Goal: Information Seeking & Learning: Compare options

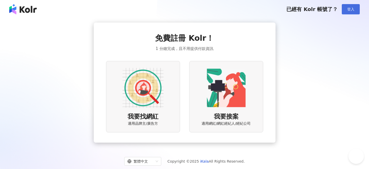
click at [344, 11] on button "登入" at bounding box center [351, 9] width 18 height 10
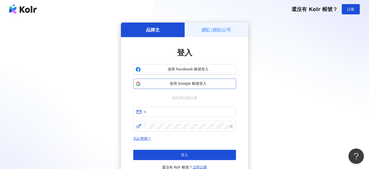
click at [195, 85] on span "使用 Google 帳號登入" at bounding box center [188, 83] width 91 height 5
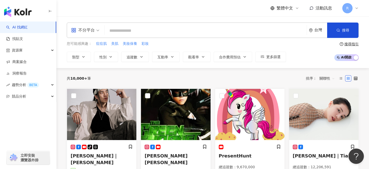
paste input "**********"
type input "**********"
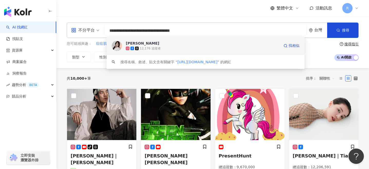
click at [188, 45] on span "Cindy 辛蒂" at bounding box center [203, 43] width 154 height 5
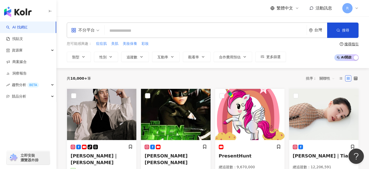
click at [181, 27] on input "search" at bounding box center [205, 31] width 198 height 10
paste input "**********"
type input "**********"
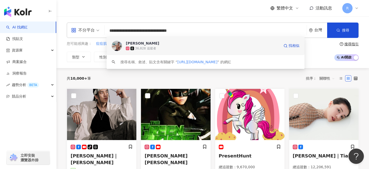
click at [177, 48] on div "36,828 追蹤者" at bounding box center [203, 48] width 154 height 5
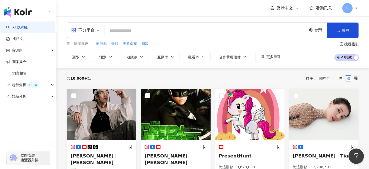
paste input "**********"
type input "**********"
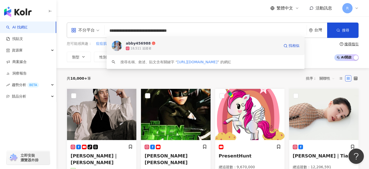
click at [191, 45] on span "abby456988" at bounding box center [203, 43] width 154 height 5
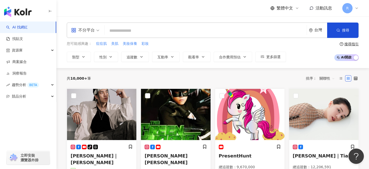
click at [196, 29] on input "search" at bounding box center [205, 31] width 198 height 10
paste input "**********"
type input "**********"
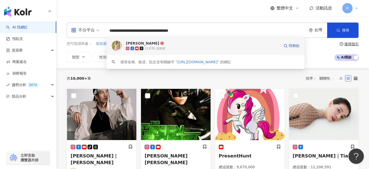
click at [188, 43] on span "Vainne瓦妮" at bounding box center [203, 43] width 154 height 5
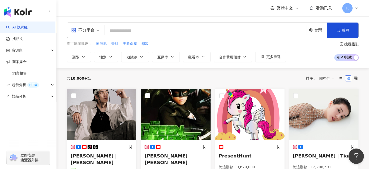
click at [177, 34] on input "search" at bounding box center [205, 31] width 198 height 10
paste input "**********"
type input "**********"
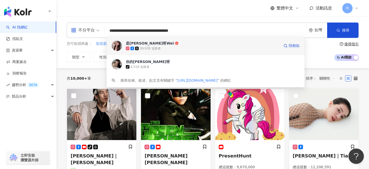
click at [167, 44] on span "是小芷葳呀Wei" at bounding box center [203, 43] width 154 height 5
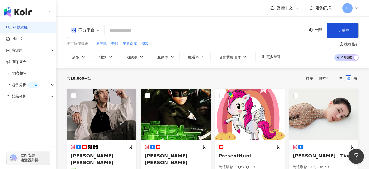
click at [144, 29] on input "search" at bounding box center [205, 31] width 198 height 10
paste input "**********"
type input "**********"
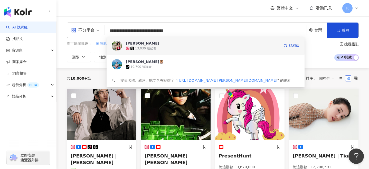
click at [161, 47] on div "13,030 追蹤者" at bounding box center [203, 48] width 154 height 5
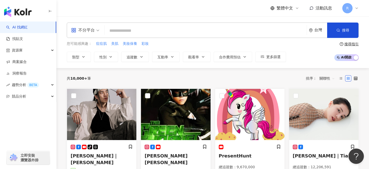
click at [141, 31] on input "search" at bounding box center [205, 31] width 198 height 10
paste input "**********"
type input "**********"
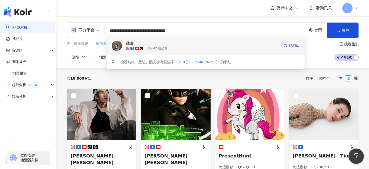
click at [141, 45] on span "品諭" at bounding box center [203, 43] width 154 height 5
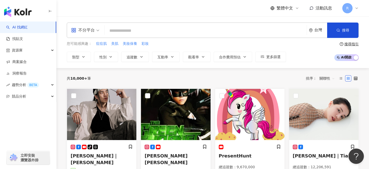
click at [216, 31] on input "search" at bounding box center [205, 31] width 198 height 10
paste input "**********"
type input "**********"
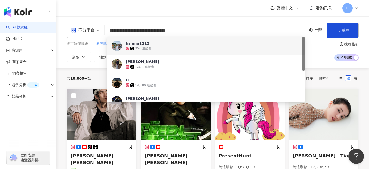
click at [172, 48] on div "354 追蹤者" at bounding box center [212, 48] width 173 height 5
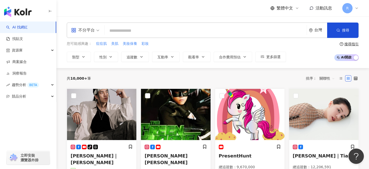
paste input "**********"
type input "**********"
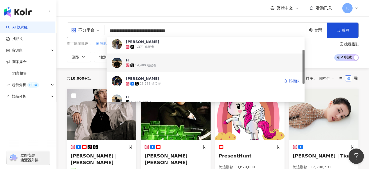
scroll to position [27, 0]
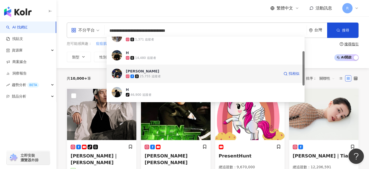
click at [164, 74] on div "25,755 追蹤者" at bounding box center [203, 76] width 154 height 5
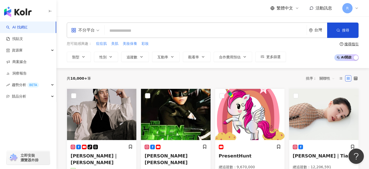
click at [205, 32] on input "search" at bounding box center [205, 31] width 198 height 10
paste input "**********"
type input "**********"
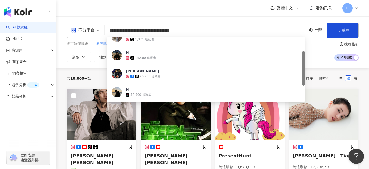
scroll to position [0, 0]
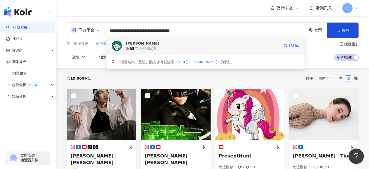
click at [189, 47] on div "21,543 追蹤者" at bounding box center [203, 48] width 154 height 5
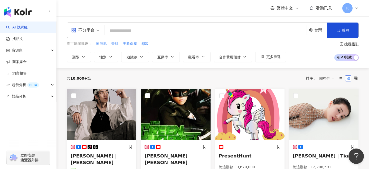
click at [137, 29] on input "search" at bounding box center [205, 31] width 198 height 10
paste input "**********"
type input "**********"
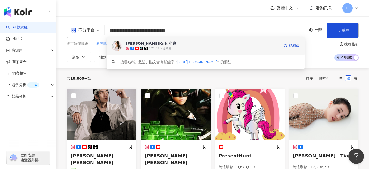
click at [139, 40] on div "紀儀羚Kirki小飽 tiktok-icon 121,115 追蹤者 找相似" at bounding box center [205, 46] width 198 height 18
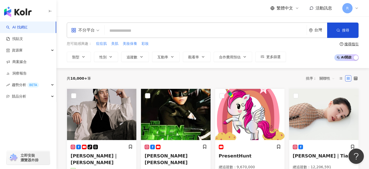
click at [200, 31] on input "search" at bounding box center [205, 31] width 198 height 10
paste input "**********"
type input "**********"
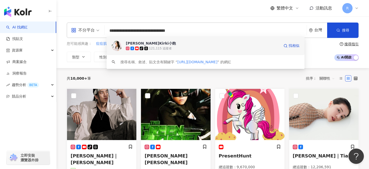
click at [160, 47] on div "121,115 追蹤者" at bounding box center [160, 48] width 23 height 4
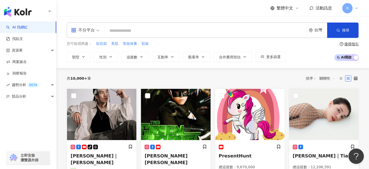
click at [204, 35] on input "search" at bounding box center [205, 31] width 198 height 10
paste input "**********"
type input "**********"
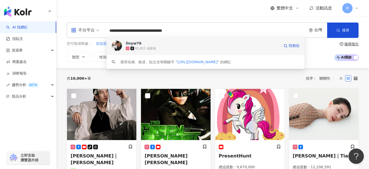
click at [199, 43] on span "linyw76" at bounding box center [203, 43] width 154 height 5
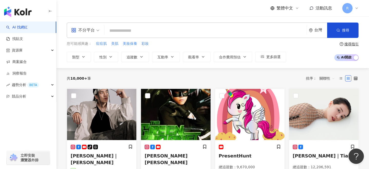
click at [170, 31] on input "search" at bounding box center [205, 31] width 198 height 10
paste input "**********"
type input "**********"
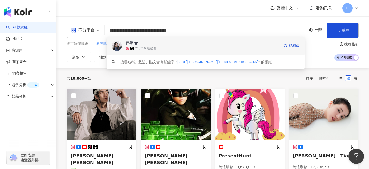
click at [168, 44] on span "同學 古" at bounding box center [203, 43] width 154 height 5
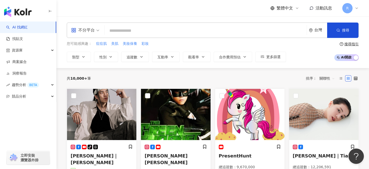
click at [202, 33] on input "search" at bounding box center [205, 31] width 198 height 10
paste input "**********"
type input "**********"
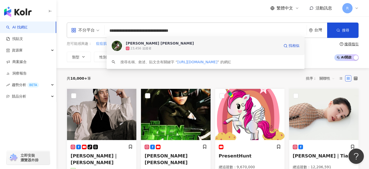
click at [202, 42] on span "Nancy Wu" at bounding box center [203, 43] width 154 height 5
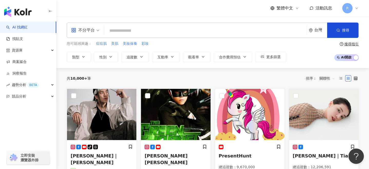
click at [190, 26] on input "search" at bounding box center [205, 31] width 198 height 10
paste input "**********"
type input "**********"
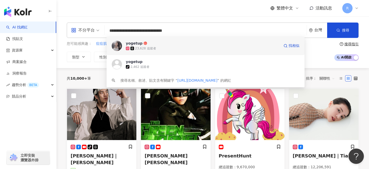
click at [184, 45] on span "yogetup" at bounding box center [203, 43] width 154 height 5
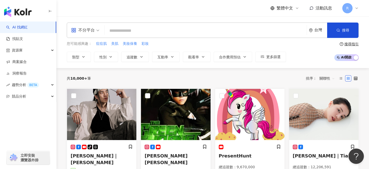
click at [196, 35] on input "search" at bounding box center [205, 31] width 198 height 10
paste input "**********"
type input "**********"
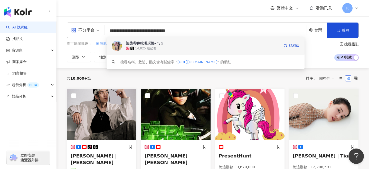
click at [194, 44] on span "柒柒帶你吃喝玩樂⋆°｡✩" at bounding box center [203, 43] width 154 height 5
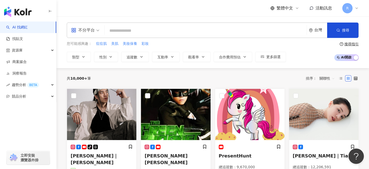
click at [194, 36] on input "search" at bounding box center [205, 31] width 198 height 10
paste input "**********"
type input "**********"
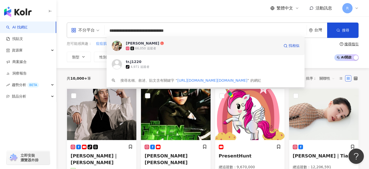
click at [192, 52] on div "姜廷蓉 66,050 追蹤者 找相似" at bounding box center [205, 46] width 198 height 18
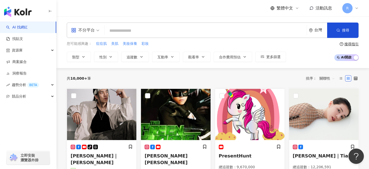
click at [156, 30] on input "search" at bounding box center [205, 31] width 198 height 10
paste input "**********"
type input "**********"
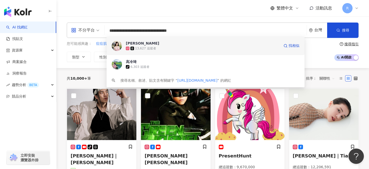
click at [157, 45] on span "琦琦" at bounding box center [203, 43] width 154 height 5
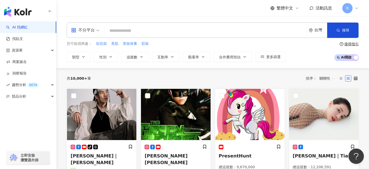
click at [201, 27] on input "search" at bounding box center [205, 31] width 198 height 10
paste input "**********"
type input "**********"
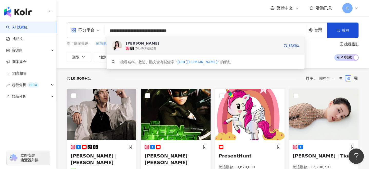
click at [198, 41] on span "小冰" at bounding box center [203, 43] width 154 height 5
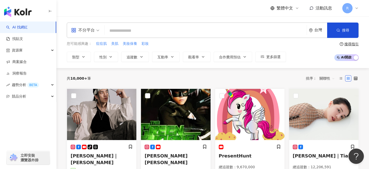
paste input "**********"
type input "**********"
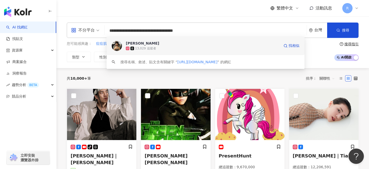
click at [203, 45] on span "Jennifer Chiang" at bounding box center [203, 43] width 154 height 5
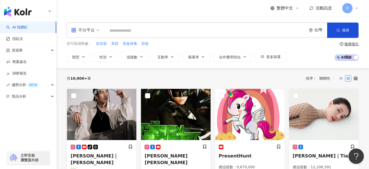
paste input "******"
type input "******"
click at [208, 30] on input "search" at bounding box center [205, 31] width 198 height 10
paste input "**********"
type input "**********"
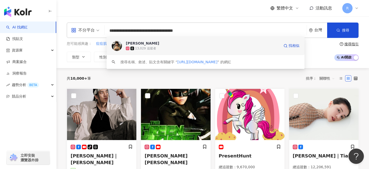
click at [202, 47] on div "13,029 追蹤者" at bounding box center [203, 48] width 154 height 5
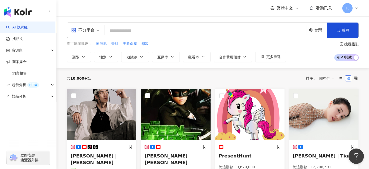
click at [183, 32] on input "search" at bounding box center [205, 31] width 198 height 10
paste input "**********"
type input "**********"
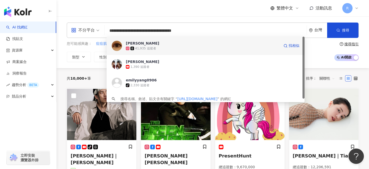
click at [180, 45] on span "Emily Yang" at bounding box center [203, 43] width 154 height 5
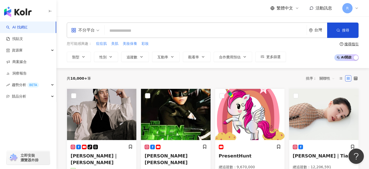
click at [206, 13] on div "繁體中文 活動訊息 R" at bounding box center [213, 8] width 292 height 16
click at [188, 29] on input "search" at bounding box center [205, 31] width 198 height 10
paste input "**********"
type input "**********"
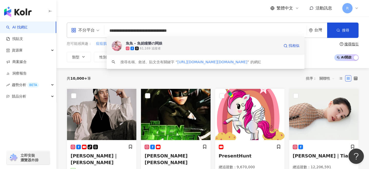
click at [186, 44] on span "魚魚 - 魚妮瞳樂の闆娘" at bounding box center [203, 43] width 154 height 5
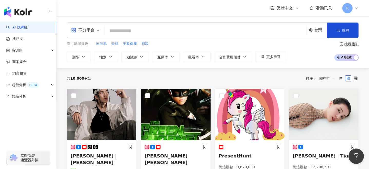
click at [168, 27] on input "search" at bounding box center [205, 31] width 198 height 10
paste input "**********"
type input "**********"
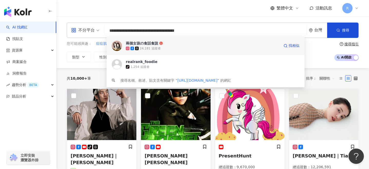
click at [166, 50] on div "24,181 追蹤者" at bounding box center [203, 48] width 154 height 5
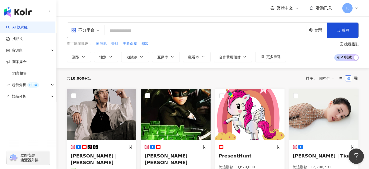
click at [191, 33] on input "search" at bounding box center [205, 31] width 198 height 10
paste input "**********"
type input "**********"
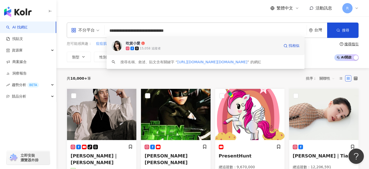
click at [187, 47] on div "15,058 追蹤者" at bounding box center [203, 48] width 154 height 5
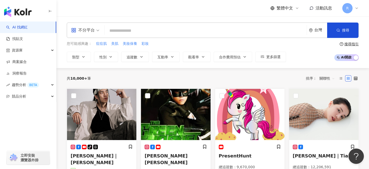
click at [222, 31] on input "search" at bounding box center [205, 31] width 198 height 10
paste input "**********"
type input "**********"
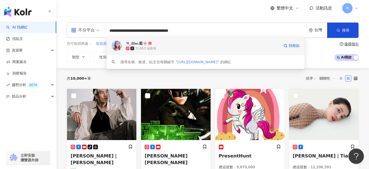
click at [214, 47] on div "31,653 追蹤者" at bounding box center [203, 48] width 154 height 5
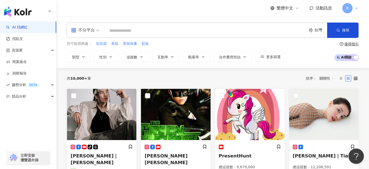
click at [209, 29] on input "search" at bounding box center [205, 31] width 198 height 10
paste input "**********"
type input "**********"
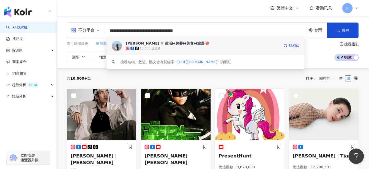
click at [205, 46] on div "13,036 追蹤者" at bounding box center [203, 48] width 154 height 5
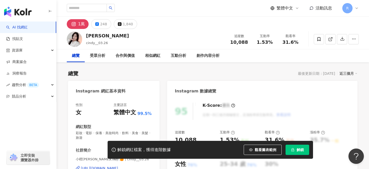
drag, startPoint x: 0, startPoint y: 0, endPoint x: 247, endPoint y: 43, distance: 251.1
click at [247, 43] on div "10,088" at bounding box center [239, 42] width 20 height 5
drag, startPoint x: 264, startPoint y: 42, endPoint x: 273, endPoint y: 42, distance: 9.8
click at [273, 42] on div "1.53%" at bounding box center [265, 42] width 20 height 5
drag, startPoint x: 284, startPoint y: 42, endPoint x: 295, endPoint y: 41, distance: 10.8
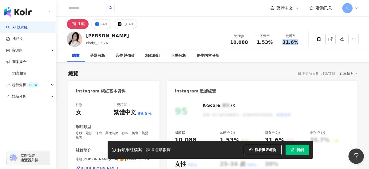
click at [295, 41] on span "31.6%" at bounding box center [290, 42] width 16 height 5
drag, startPoint x: 284, startPoint y: 42, endPoint x: 297, endPoint y: 42, distance: 12.9
click at [297, 42] on span "31.6%" at bounding box center [290, 42] width 16 height 5
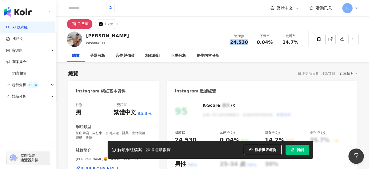
drag, startPoint x: 232, startPoint y: 42, endPoint x: 250, endPoint y: 43, distance: 18.0
click at [250, 43] on div "追蹤數 24,530" at bounding box center [239, 39] width 26 height 11
drag, startPoint x: 259, startPoint y: 44, endPoint x: 272, endPoint y: 43, distance: 12.6
click at [272, 43] on div "0.04%" at bounding box center [265, 42] width 20 height 5
copy span "0.04%"
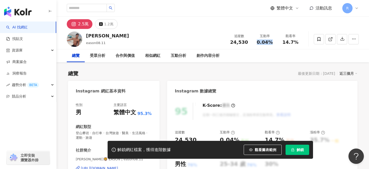
drag, startPoint x: 258, startPoint y: 42, endPoint x: 271, endPoint y: 42, distance: 13.3
click at [271, 42] on div "0.04%" at bounding box center [265, 42] width 20 height 5
copy span "14.7%"
drag, startPoint x: 284, startPoint y: 42, endPoint x: 299, endPoint y: 43, distance: 15.7
click at [299, 43] on div "14.7%" at bounding box center [290, 42] width 20 height 5
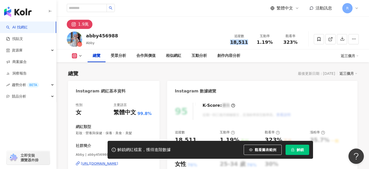
drag, startPoint x: 232, startPoint y: 42, endPoint x: 250, endPoint y: 44, distance: 18.1
click at [250, 44] on div "追蹤數 18,511" at bounding box center [239, 39] width 26 height 11
drag, startPoint x: 258, startPoint y: 41, endPoint x: 275, endPoint y: 41, distance: 16.4
click at [275, 41] on div "互動率 1.19%" at bounding box center [265, 39] width 26 height 11
drag, startPoint x: 285, startPoint y: 42, endPoint x: 295, endPoint y: 43, distance: 9.8
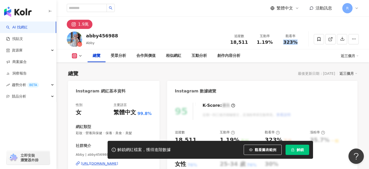
click at [295, 43] on span "323%" at bounding box center [290, 42] width 14 height 5
copy span "323%"
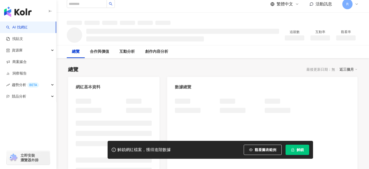
scroll to position [15, 0]
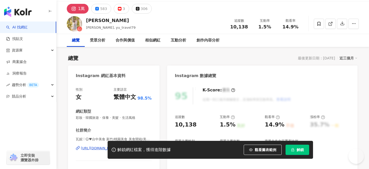
click at [247, 26] on div "10,138" at bounding box center [239, 26] width 20 height 5
click at [272, 26] on div "1.5%" at bounding box center [265, 26] width 20 height 5
drag, startPoint x: 282, startPoint y: 28, endPoint x: 297, endPoint y: 27, distance: 15.2
click at [297, 27] on div "14.9%" at bounding box center [290, 26] width 20 height 5
copy span "14.9%"
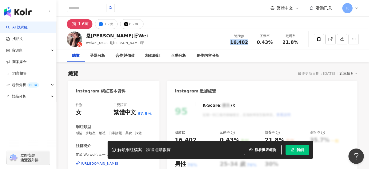
drag, startPoint x: 245, startPoint y: 42, endPoint x: 250, endPoint y: 42, distance: 4.6
click at [250, 42] on div "追蹤數 16,402" at bounding box center [239, 39] width 26 height 11
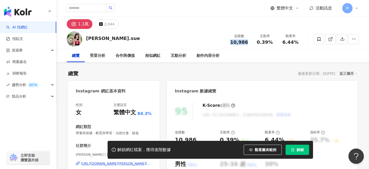
drag, startPoint x: 231, startPoint y: 42, endPoint x: 249, endPoint y: 41, distance: 18.3
click at [249, 41] on div "追蹤數 10,986" at bounding box center [239, 39] width 26 height 11
click at [276, 42] on div "互動率 0.39%" at bounding box center [265, 39] width 26 height 11
drag, startPoint x: 284, startPoint y: 41, endPoint x: 300, endPoint y: 43, distance: 16.5
click at [300, 43] on div "觀看率 6.44%" at bounding box center [290, 39] width 26 height 11
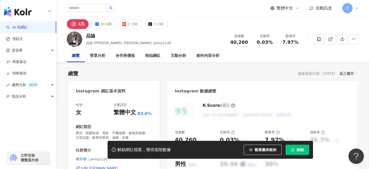
click at [246, 43] on span "40,260" at bounding box center [239, 42] width 18 height 5
click at [236, 44] on span "40,260" at bounding box center [239, 42] width 18 height 5
drag, startPoint x: 232, startPoint y: 44, endPoint x: 247, endPoint y: 41, distance: 14.8
click at [247, 41] on div "40,260" at bounding box center [239, 42] width 20 height 5
copy span "40,260"
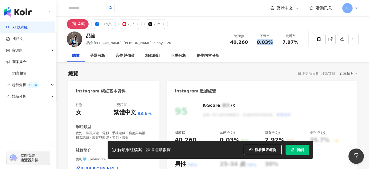
copy span "0.03%"
drag, startPoint x: 258, startPoint y: 41, endPoint x: 274, endPoint y: 41, distance: 15.7
click at [274, 41] on div "0.03%" at bounding box center [265, 42] width 20 height 5
drag, startPoint x: 286, startPoint y: 42, endPoint x: 297, endPoint y: 43, distance: 11.3
click at [297, 43] on span "7.97%" at bounding box center [290, 42] width 16 height 5
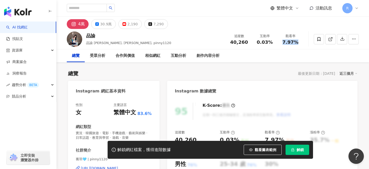
drag, startPoint x: 283, startPoint y: 43, endPoint x: 296, endPoint y: 43, distance: 12.6
click at [296, 43] on span "7.97%" at bounding box center [290, 42] width 16 height 5
copy span "7.97%"
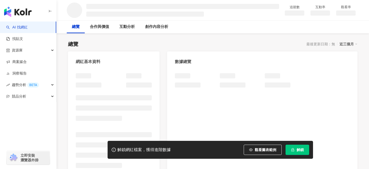
scroll to position [31, 0]
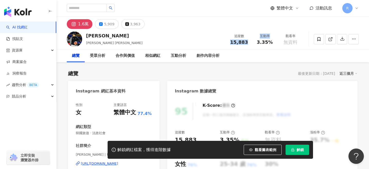
drag, startPoint x: 232, startPoint y: 43, endPoint x: 252, endPoint y: 42, distance: 20.3
click at [252, 42] on div "追蹤數 15,883 互動率 3.35% 觀看率 無資料" at bounding box center [264, 39] width 77 height 15
click at [245, 54] on div "總覽 受眾分析 合作與價值 相似網紅 互動分析 創作內容分析" at bounding box center [213, 56] width 292 height 13
click at [235, 44] on span "15,883" at bounding box center [239, 42] width 18 height 5
drag, startPoint x: 231, startPoint y: 43, endPoint x: 244, endPoint y: 41, distance: 13.2
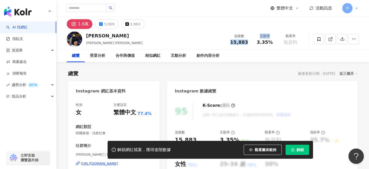
click at [244, 41] on div "15,883" at bounding box center [239, 42] width 20 height 5
click at [234, 41] on span "15,883" at bounding box center [239, 42] width 18 height 5
drag, startPoint x: 232, startPoint y: 42, endPoint x: 247, endPoint y: 43, distance: 14.4
click at [247, 43] on div "15,883" at bounding box center [239, 42] width 20 height 5
drag, startPoint x: 258, startPoint y: 43, endPoint x: 271, endPoint y: 42, distance: 13.9
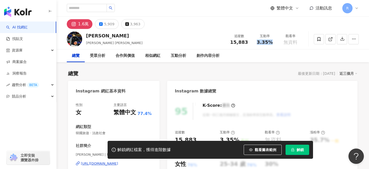
click at [271, 42] on div "3.35%" at bounding box center [265, 42] width 20 height 5
copy span "3.35%"
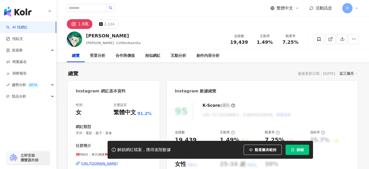
click at [247, 43] on div "19,439" at bounding box center [239, 42] width 20 height 5
drag, startPoint x: 258, startPoint y: 43, endPoint x: 276, endPoint y: 42, distance: 18.0
click at [276, 42] on div "互動率 1.49%" at bounding box center [265, 39] width 26 height 11
drag, startPoint x: 284, startPoint y: 41, endPoint x: 303, endPoint y: 41, distance: 19.2
click at [303, 41] on div "觀看率 7.25%" at bounding box center [290, 39] width 26 height 11
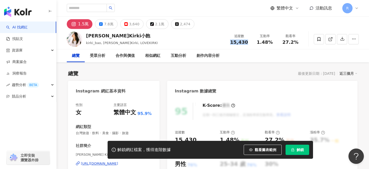
click at [247, 42] on div "15,430" at bounding box center [239, 42] width 20 height 5
copy span "1.48%"
drag, startPoint x: 258, startPoint y: 43, endPoint x: 275, endPoint y: 42, distance: 17.2
click at [275, 42] on div "互動率 1.48%" at bounding box center [265, 39] width 26 height 11
drag, startPoint x: 283, startPoint y: 42, endPoint x: 297, endPoint y: 43, distance: 13.9
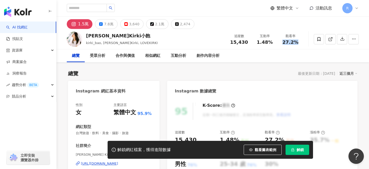
click at [297, 43] on div "27.2%" at bounding box center [290, 42] width 20 height 5
copy span "27.2%"
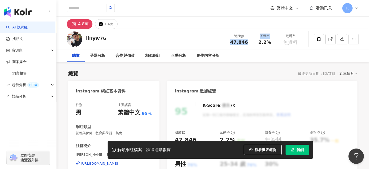
drag, startPoint x: 231, startPoint y: 43, endPoint x: 253, endPoint y: 44, distance: 22.1
click at [253, 44] on div "追蹤數 47,846 互動率 2.2% 觀看率 無資料" at bounding box center [264, 39] width 77 height 15
click at [246, 44] on span "47,846" at bounding box center [239, 42] width 18 height 5
drag, startPoint x: 231, startPoint y: 42, endPoint x: 246, endPoint y: 42, distance: 14.6
click at [246, 42] on div "47,846" at bounding box center [239, 42] width 20 height 5
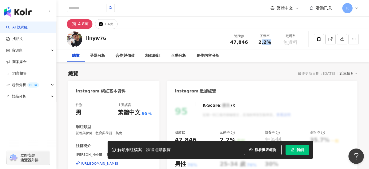
drag, startPoint x: 261, startPoint y: 43, endPoint x: 270, endPoint y: 42, distance: 9.2
click at [270, 42] on span "2.2%" at bounding box center [264, 42] width 13 height 5
drag, startPoint x: 259, startPoint y: 42, endPoint x: 270, endPoint y: 43, distance: 10.3
click at [270, 43] on span "2.2%" at bounding box center [264, 42] width 13 height 5
copy span "2.2%"
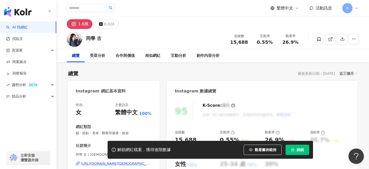
click at [248, 42] on div "15,688" at bounding box center [239, 42] width 20 height 5
copy span "0.55%"
drag, startPoint x: 257, startPoint y: 44, endPoint x: 274, endPoint y: 43, distance: 16.9
click at [274, 43] on div "0.55%" at bounding box center [265, 42] width 20 height 5
copy span "26.9%"
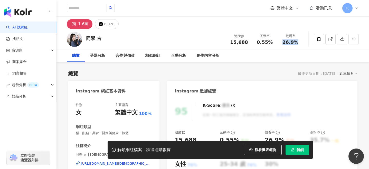
drag, startPoint x: 284, startPoint y: 43, endPoint x: 301, endPoint y: 43, distance: 17.7
click at [301, 43] on div "觀看率 26.9%" at bounding box center [290, 39] width 26 height 11
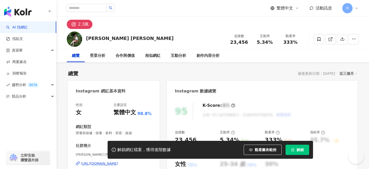
drag, startPoint x: 245, startPoint y: 43, endPoint x: 248, endPoint y: 43, distance: 3.1
click at [247, 43] on div "23,456" at bounding box center [239, 42] width 20 height 5
drag, startPoint x: 258, startPoint y: 42, endPoint x: 270, endPoint y: 42, distance: 11.5
click at [270, 42] on span "5.34%" at bounding box center [265, 42] width 16 height 5
drag, startPoint x: 284, startPoint y: 41, endPoint x: 297, endPoint y: 41, distance: 12.8
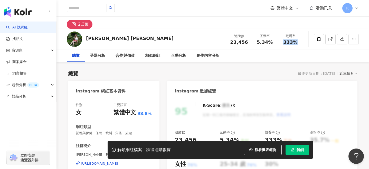
click at [297, 41] on div "333%" at bounding box center [290, 42] width 20 height 5
copy span "333%"
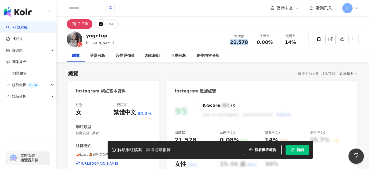
drag, startPoint x: 231, startPoint y: 42, endPoint x: 246, endPoint y: 42, distance: 15.1
click at [246, 42] on div "21,578" at bounding box center [239, 42] width 20 height 5
copy span "21,578"
drag, startPoint x: 257, startPoint y: 43, endPoint x: 270, endPoint y: 42, distance: 13.1
click at [270, 42] on div "0.08%" at bounding box center [265, 42] width 20 height 5
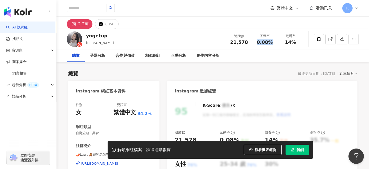
copy span "0.08%"
copy span "14%"
drag, startPoint x: 286, startPoint y: 43, endPoint x: 297, endPoint y: 42, distance: 11.8
click at [297, 42] on div "14%" at bounding box center [290, 42] width 20 height 5
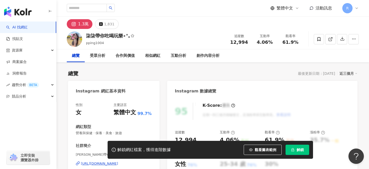
click at [250, 42] on div "追蹤數 12,994" at bounding box center [239, 39] width 26 height 11
click at [277, 41] on div "互動率 4.06%" at bounding box center [265, 39] width 26 height 11
drag, startPoint x: 284, startPoint y: 42, endPoint x: 301, endPoint y: 43, distance: 17.0
click at [301, 43] on div "觀看率 61.9%" at bounding box center [290, 39] width 26 height 11
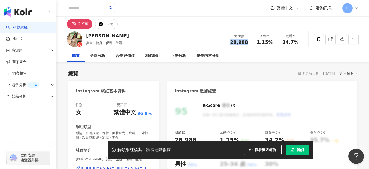
drag, startPoint x: 231, startPoint y: 43, endPoint x: 250, endPoint y: 41, distance: 18.5
click at [250, 41] on div "追蹤數 28,988" at bounding box center [239, 39] width 26 height 11
copy span "1.15%"
drag, startPoint x: 257, startPoint y: 43, endPoint x: 275, endPoint y: 42, distance: 17.7
click at [275, 42] on div "互動率 1.15%" at bounding box center [265, 39] width 26 height 11
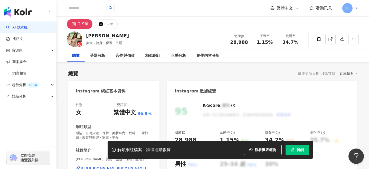
drag, startPoint x: 285, startPoint y: 43, endPoint x: 296, endPoint y: 44, distance: 11.8
click at [296, 44] on span "34.7%" at bounding box center [290, 42] width 16 height 5
drag, startPoint x: 283, startPoint y: 42, endPoint x: 297, endPoint y: 42, distance: 13.6
click at [297, 42] on span "34.7%" at bounding box center [290, 42] width 16 height 5
copy span "34.7%"
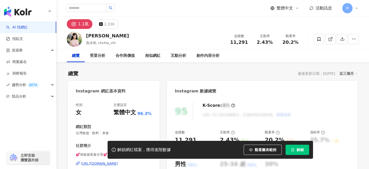
drag, startPoint x: 231, startPoint y: 42, endPoint x: 246, endPoint y: 41, distance: 15.1
click at [246, 41] on div "11,291" at bounding box center [239, 42] width 20 height 5
click at [274, 42] on div "互動率 2.43%" at bounding box center [265, 39] width 26 height 11
drag, startPoint x: 284, startPoint y: 42, endPoint x: 297, endPoint y: 44, distance: 12.9
click at [297, 44] on span "20.2%" at bounding box center [290, 42] width 16 height 5
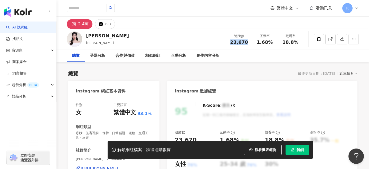
drag, startPoint x: 231, startPoint y: 42, endPoint x: 246, endPoint y: 42, distance: 15.4
click at [246, 42] on div "23,670" at bounding box center [239, 42] width 20 height 5
drag, startPoint x: 258, startPoint y: 42, endPoint x: 272, endPoint y: 42, distance: 14.4
click at [272, 42] on div "1.68%" at bounding box center [265, 42] width 20 height 5
drag, startPoint x: 296, startPoint y: 42, endPoint x: 288, endPoint y: 23, distance: 20.7
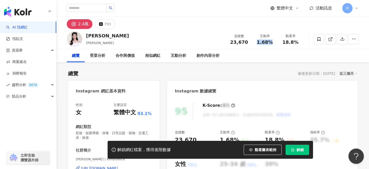
click at [299, 42] on div "18.8%" at bounding box center [290, 42] width 20 height 5
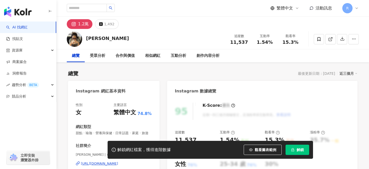
drag, startPoint x: 0, startPoint y: 0, endPoint x: 247, endPoint y: 42, distance: 250.3
click at [247, 42] on div "11,537" at bounding box center [239, 42] width 20 height 5
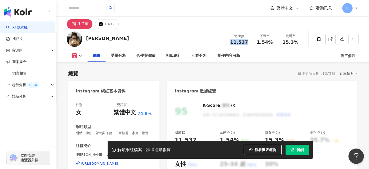
drag, startPoint x: 232, startPoint y: 42, endPoint x: 250, endPoint y: 42, distance: 18.0
click at [250, 42] on div "追蹤數 11,537" at bounding box center [239, 39] width 26 height 11
drag, startPoint x: 258, startPoint y: 43, endPoint x: 274, endPoint y: 43, distance: 16.4
click at [274, 43] on div "1.54%" at bounding box center [265, 42] width 20 height 5
drag, startPoint x: 283, startPoint y: 43, endPoint x: 297, endPoint y: 43, distance: 14.1
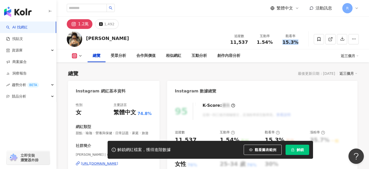
click at [297, 43] on div "15.3%" at bounding box center [290, 42] width 20 height 5
copy span "15.3%"
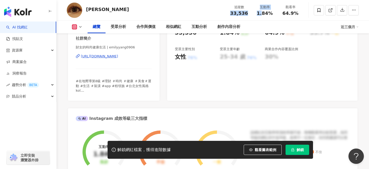
drag, startPoint x: 231, startPoint y: 13, endPoint x: 262, endPoint y: 13, distance: 30.8
click at [243, 14] on span "33,536" at bounding box center [239, 13] width 18 height 5
drag, startPoint x: 232, startPoint y: 13, endPoint x: 246, endPoint y: 14, distance: 13.6
click at [246, 14] on span "33,536" at bounding box center [239, 13] width 18 height 5
drag, startPoint x: 258, startPoint y: 13, endPoint x: 276, endPoint y: 12, distance: 17.7
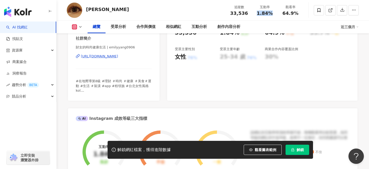
click at [276, 12] on div "互動率 1.84%" at bounding box center [265, 10] width 26 height 11
copy span "64.9%"
drag, startPoint x: 284, startPoint y: 14, endPoint x: 299, endPoint y: 14, distance: 15.1
click at [299, 14] on div "64.9%" at bounding box center [290, 13] width 20 height 5
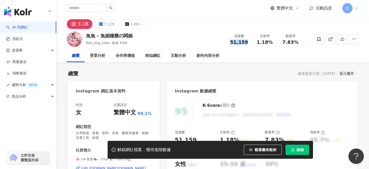
drag, startPoint x: 231, startPoint y: 43, endPoint x: 245, endPoint y: 43, distance: 13.9
click at [245, 43] on span "51,159" at bounding box center [239, 42] width 18 height 5
copy span "51,159"
drag, startPoint x: 258, startPoint y: 43, endPoint x: 272, endPoint y: 43, distance: 14.1
click at [272, 43] on div "1.18%" at bounding box center [265, 42] width 20 height 5
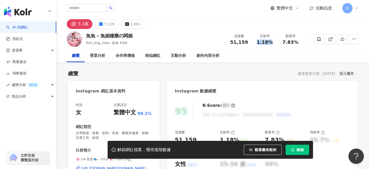
copy span "1.18%"
drag, startPoint x: 284, startPoint y: 42, endPoint x: 296, endPoint y: 41, distance: 12.6
click at [296, 41] on span "7.83%" at bounding box center [290, 42] width 16 height 5
copy span "7.83%"
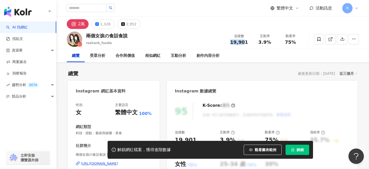
drag, startPoint x: 237, startPoint y: 43, endPoint x: 247, endPoint y: 43, distance: 10.8
click at [247, 43] on div "19,901" at bounding box center [239, 42] width 20 height 5
drag, startPoint x: 261, startPoint y: 42, endPoint x: 271, endPoint y: 43, distance: 9.8
click at [271, 43] on div "3.9%" at bounding box center [265, 42] width 20 height 5
drag, startPoint x: 259, startPoint y: 42, endPoint x: 270, endPoint y: 41, distance: 10.3
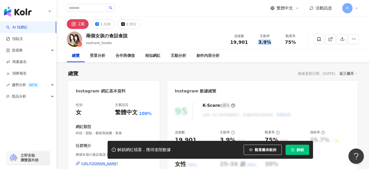
click at [270, 41] on span "3.9%" at bounding box center [264, 42] width 13 height 5
copy span "3.9%"
copy span "75%"
drag, startPoint x: 286, startPoint y: 42, endPoint x: 297, endPoint y: 42, distance: 11.5
click at [297, 42] on div "75%" at bounding box center [290, 42] width 20 height 5
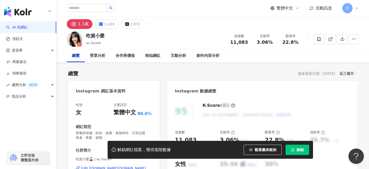
drag, startPoint x: 231, startPoint y: 41, endPoint x: 246, endPoint y: 43, distance: 15.2
click at [246, 43] on div "11,083" at bounding box center [239, 42] width 20 height 5
drag, startPoint x: 257, startPoint y: 43, endPoint x: 270, endPoint y: 43, distance: 12.8
click at [270, 43] on div "3.06%" at bounding box center [265, 42] width 20 height 5
drag, startPoint x: 283, startPoint y: 43, endPoint x: 299, endPoint y: 43, distance: 15.9
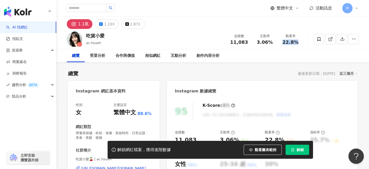
click at [299, 43] on div "22.8%" at bounding box center [290, 42] width 20 height 5
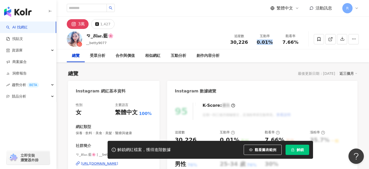
click at [271, 42] on span "0.01%" at bounding box center [265, 42] width 16 height 5
drag, startPoint x: 283, startPoint y: 42, endPoint x: 297, endPoint y: 42, distance: 14.6
click at [297, 42] on div "7.66%" at bounding box center [290, 42] width 20 height 5
copy span "7.66%"
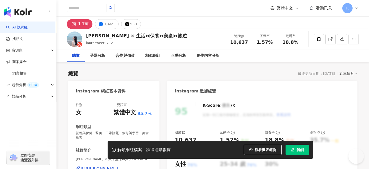
click at [246, 42] on div "10,637" at bounding box center [239, 42] width 20 height 5
click at [272, 43] on div "1.57%" at bounding box center [265, 42] width 20 height 5
drag, startPoint x: 283, startPoint y: 42, endPoint x: 298, endPoint y: 43, distance: 15.4
click at [298, 43] on div "18.8%" at bounding box center [290, 42] width 20 height 5
copy span "18.8%"
